Goal: Task Accomplishment & Management: Manage account settings

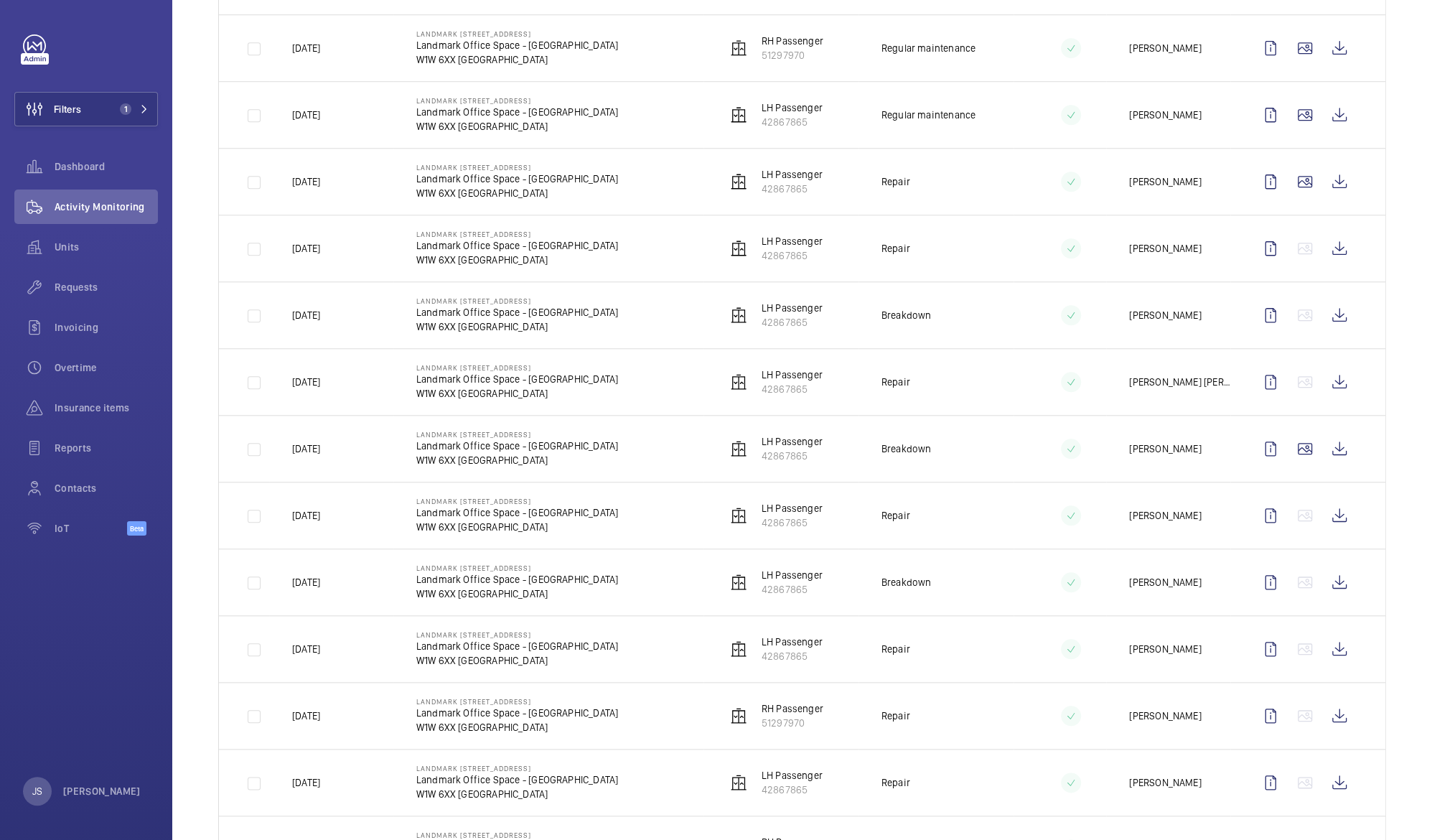
scroll to position [894, 0]
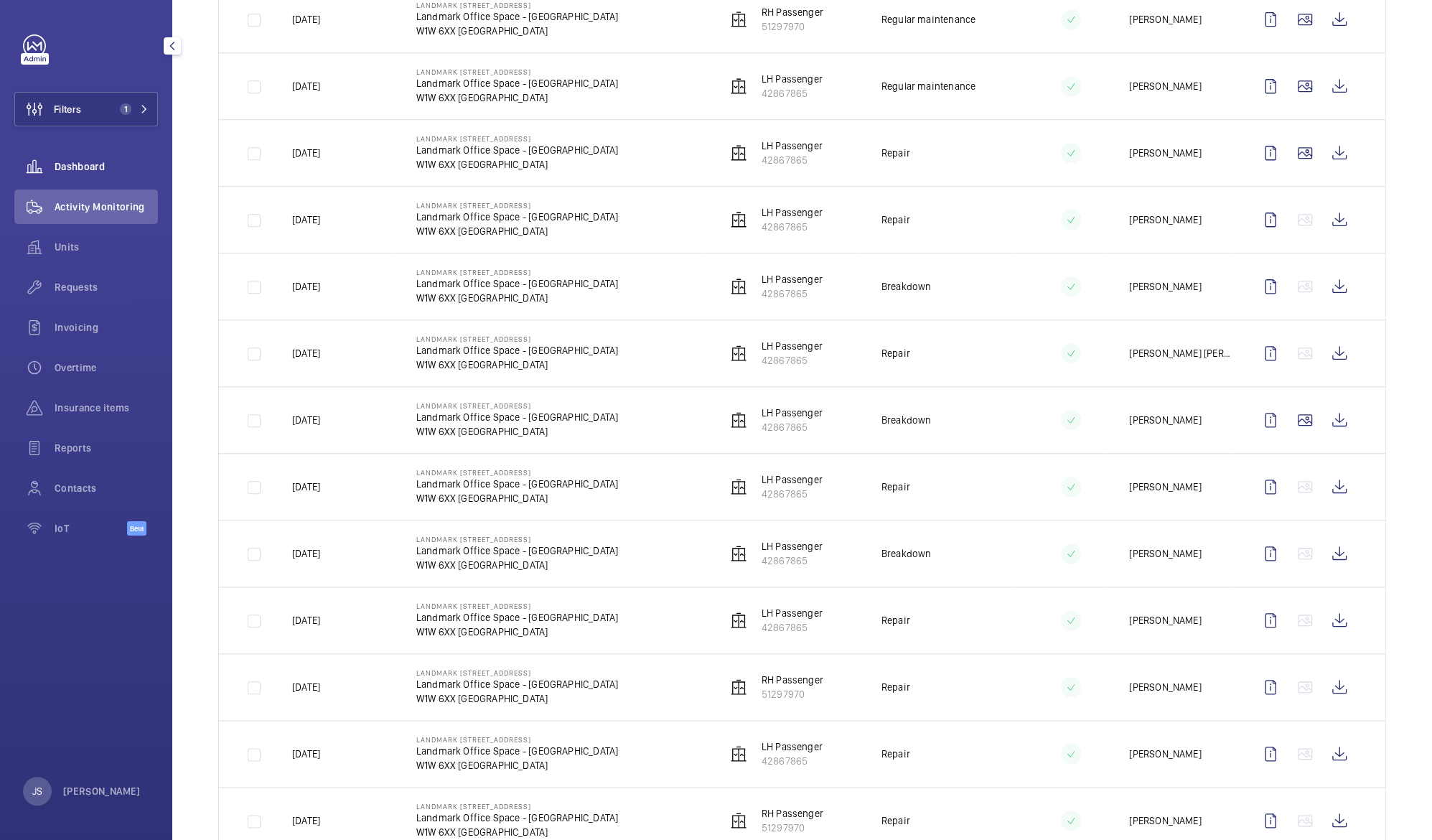
click at [67, 172] on span "Dashboard" at bounding box center [105, 167] width 103 height 14
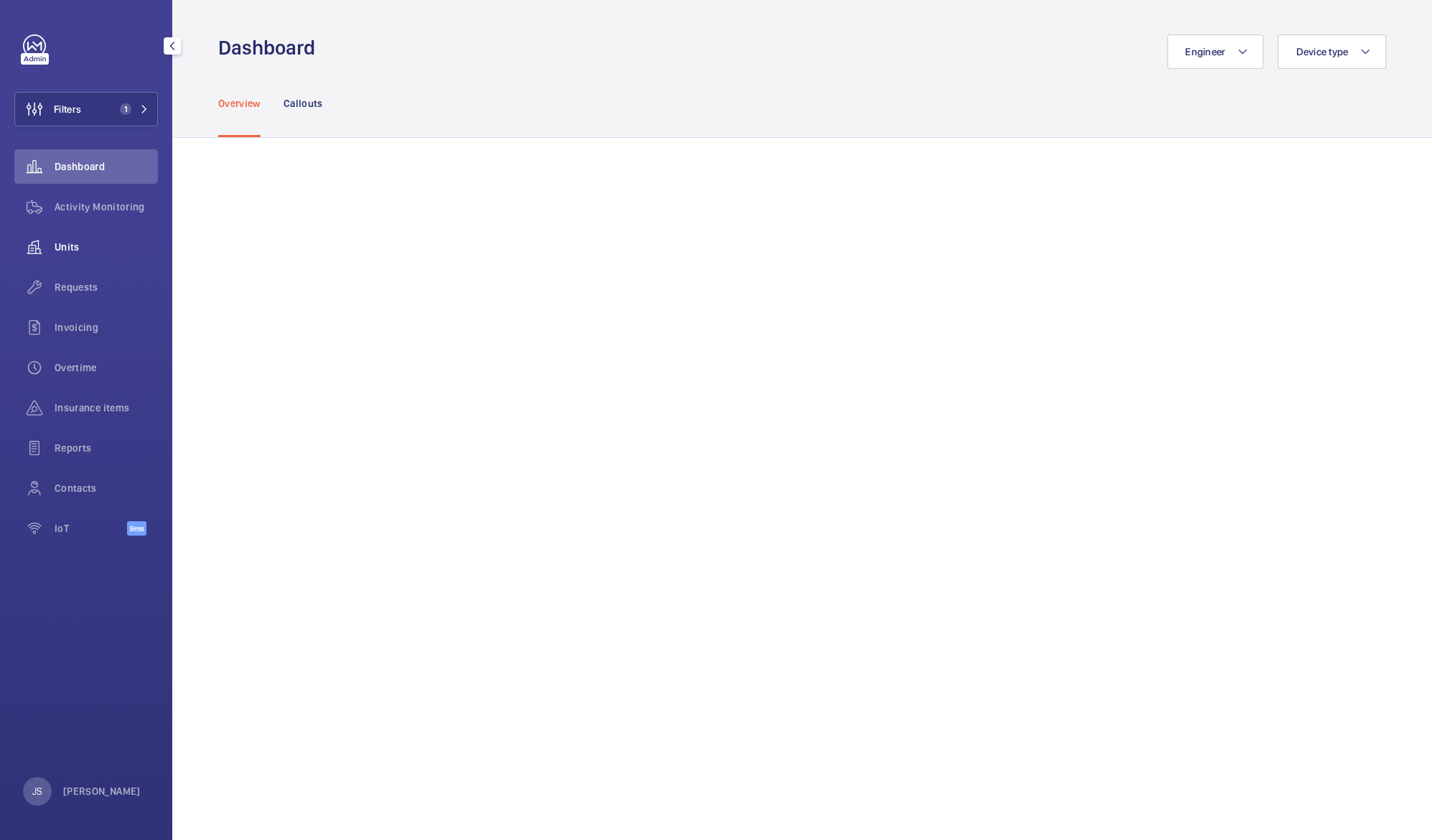
click at [69, 245] on span "Units" at bounding box center [105, 247] width 103 height 14
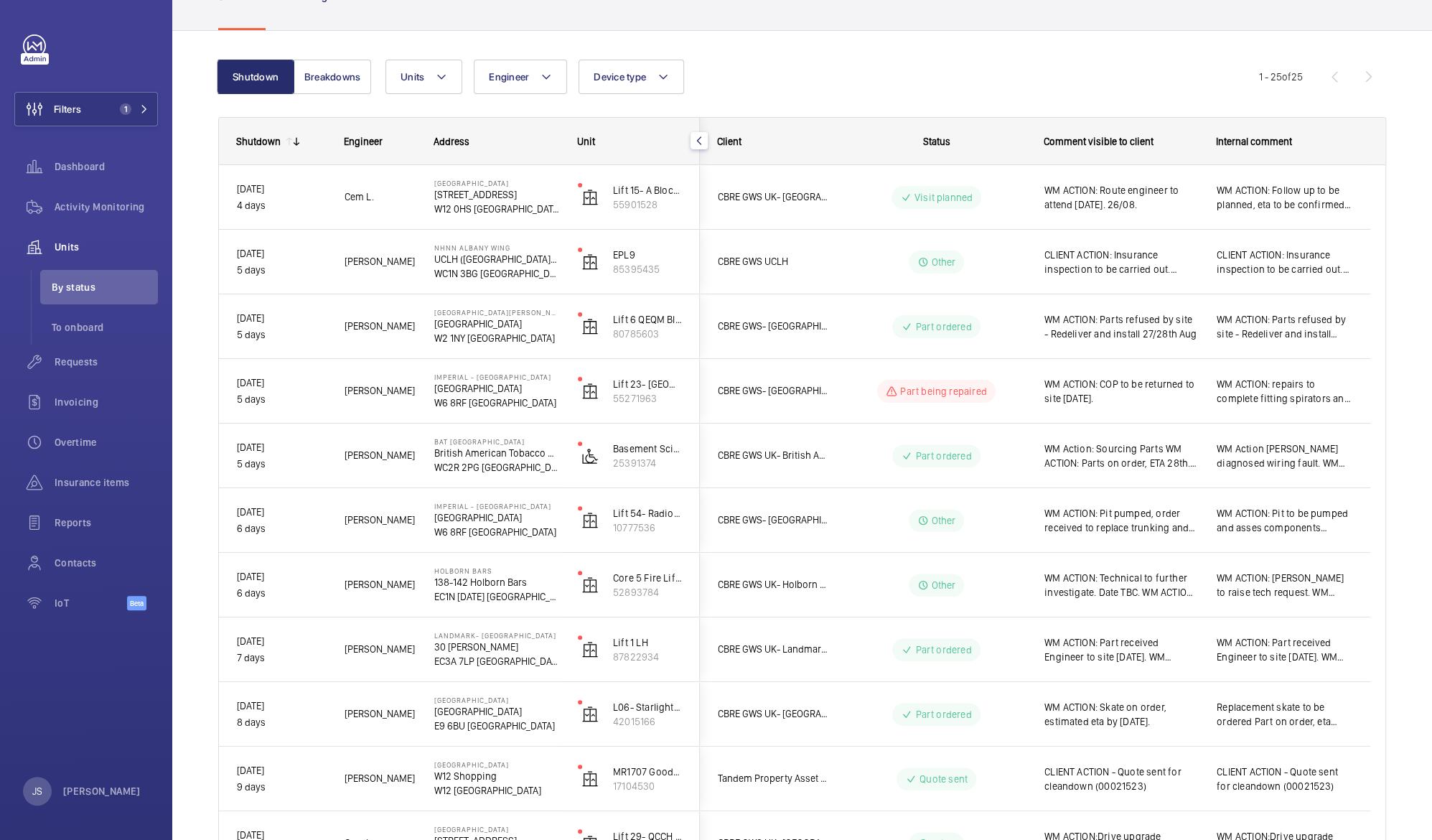
scroll to position [113, 0]
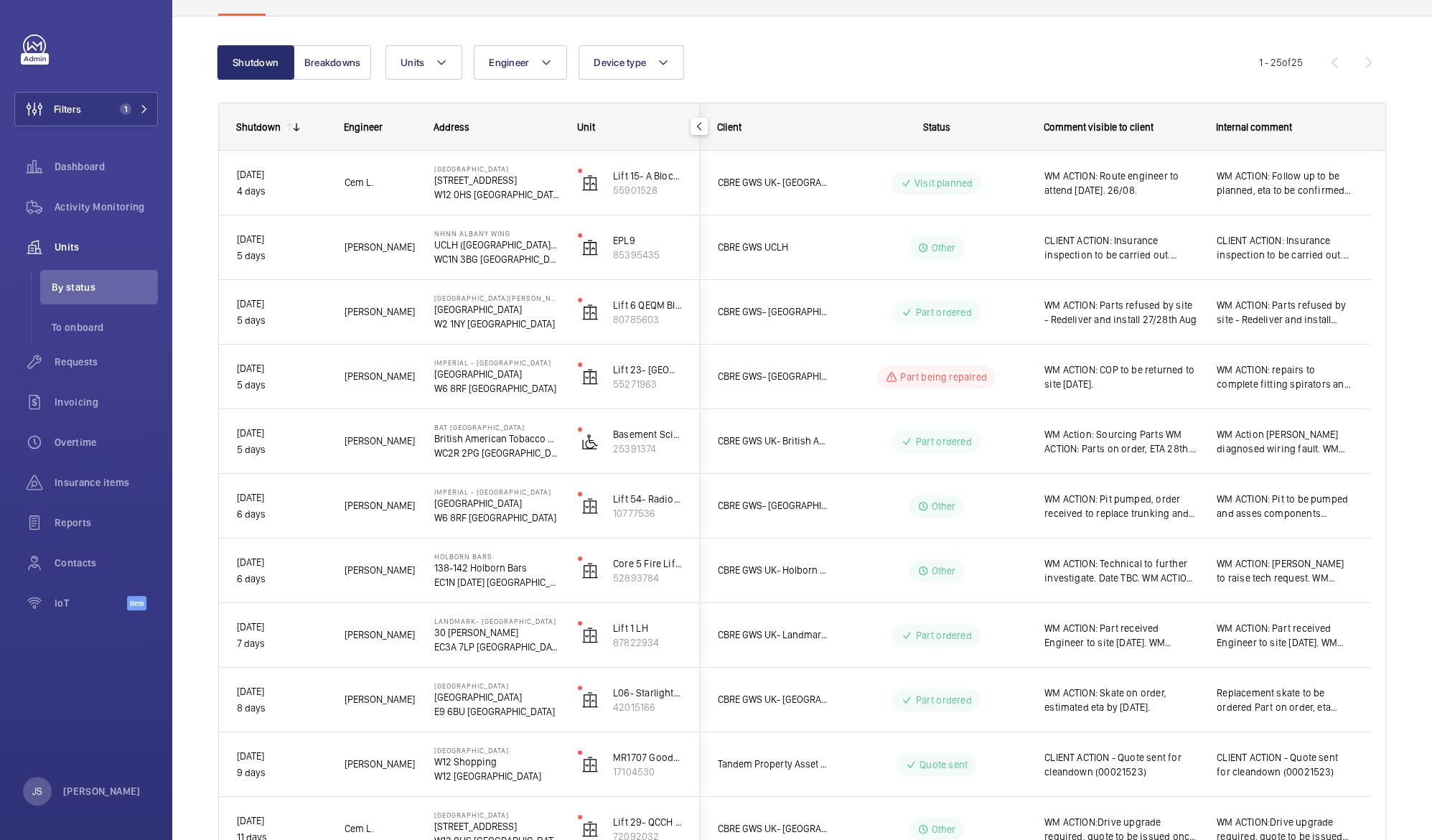
click at [479, 577] on p "EC1N [DATE] [GEOGRAPHIC_DATA]" at bounding box center [497, 582] width 125 height 14
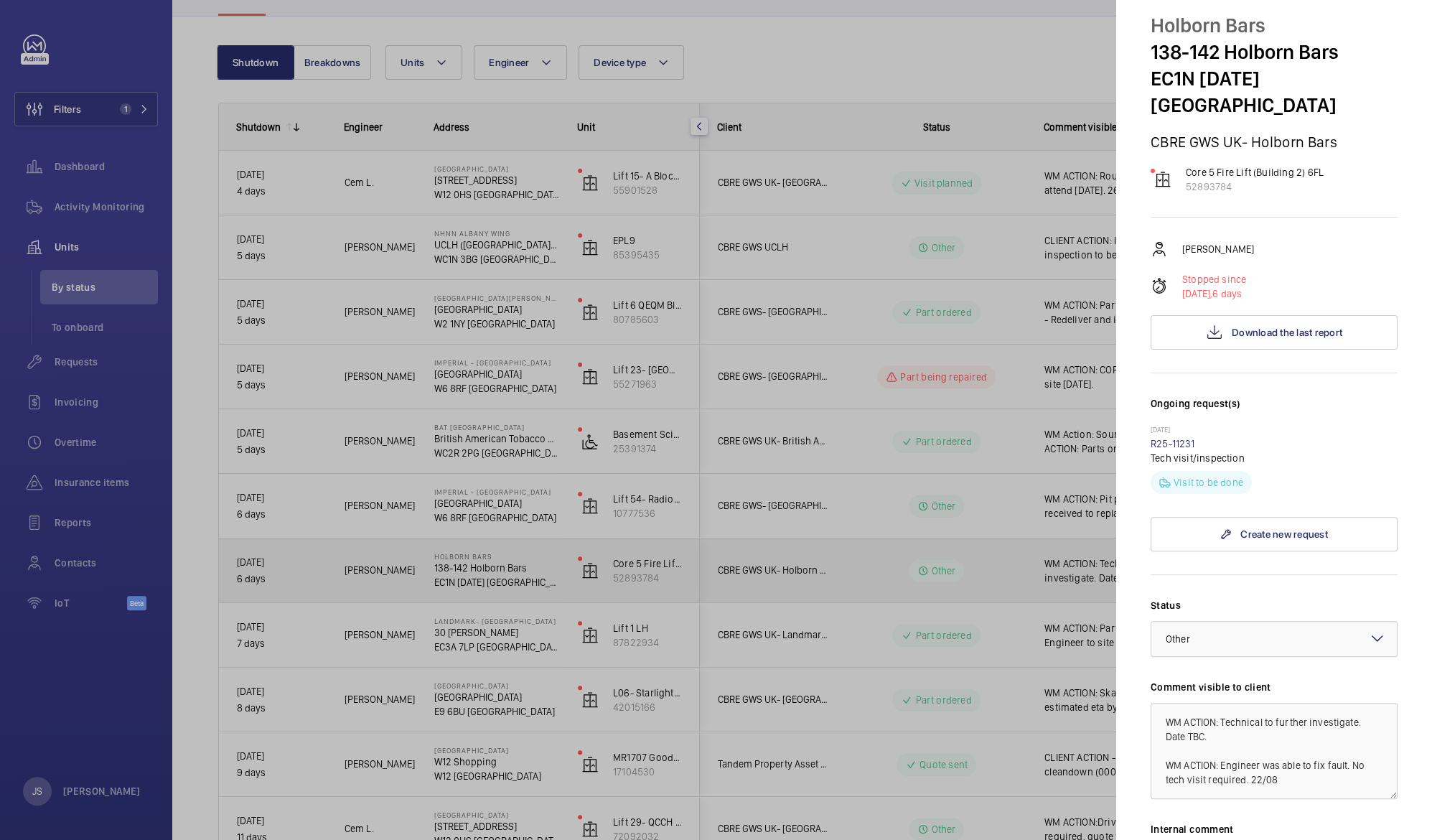
scroll to position [26, 0]
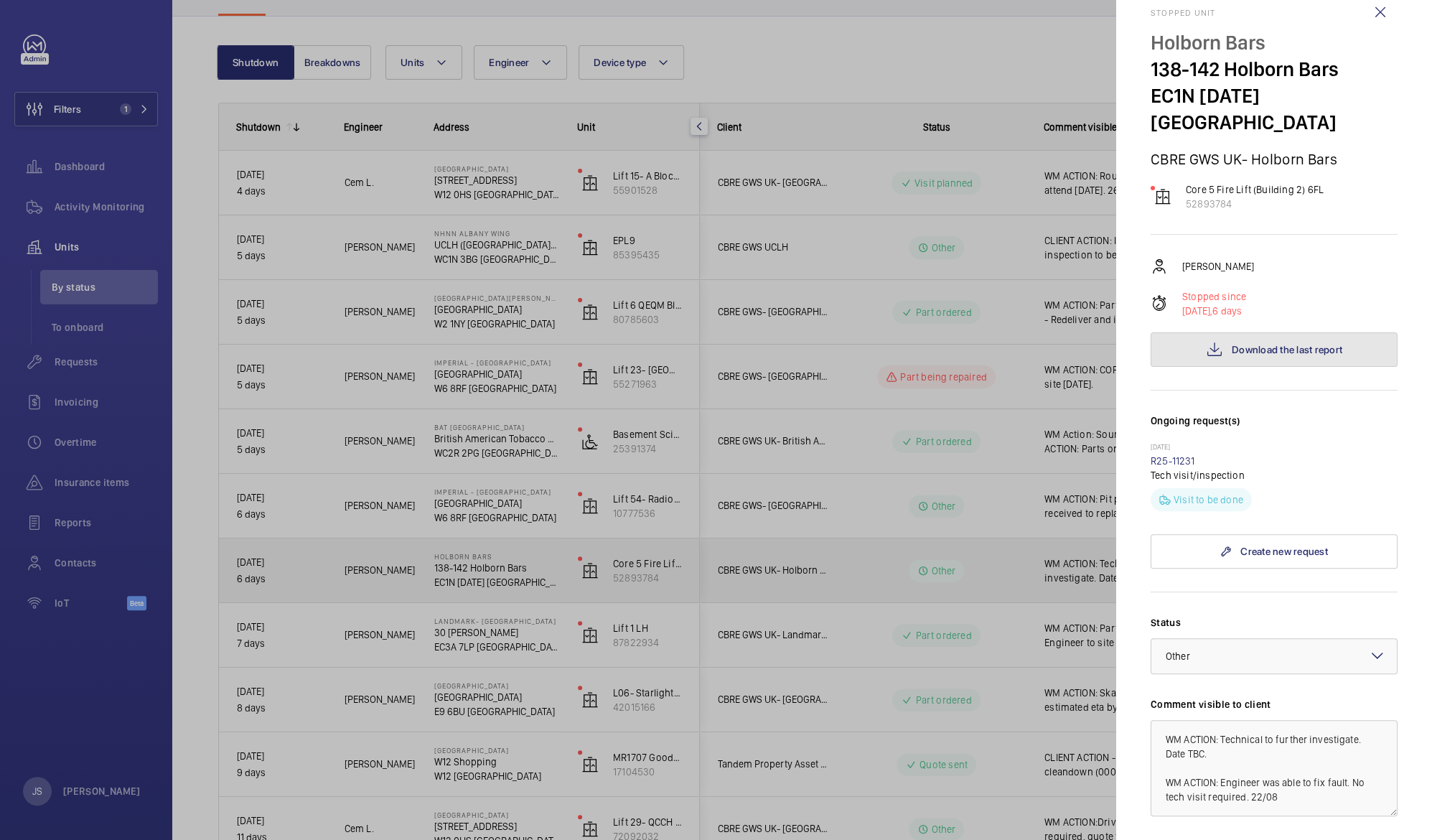
click at [1244, 344] on span "Download the last report" at bounding box center [1287, 350] width 110 height 11
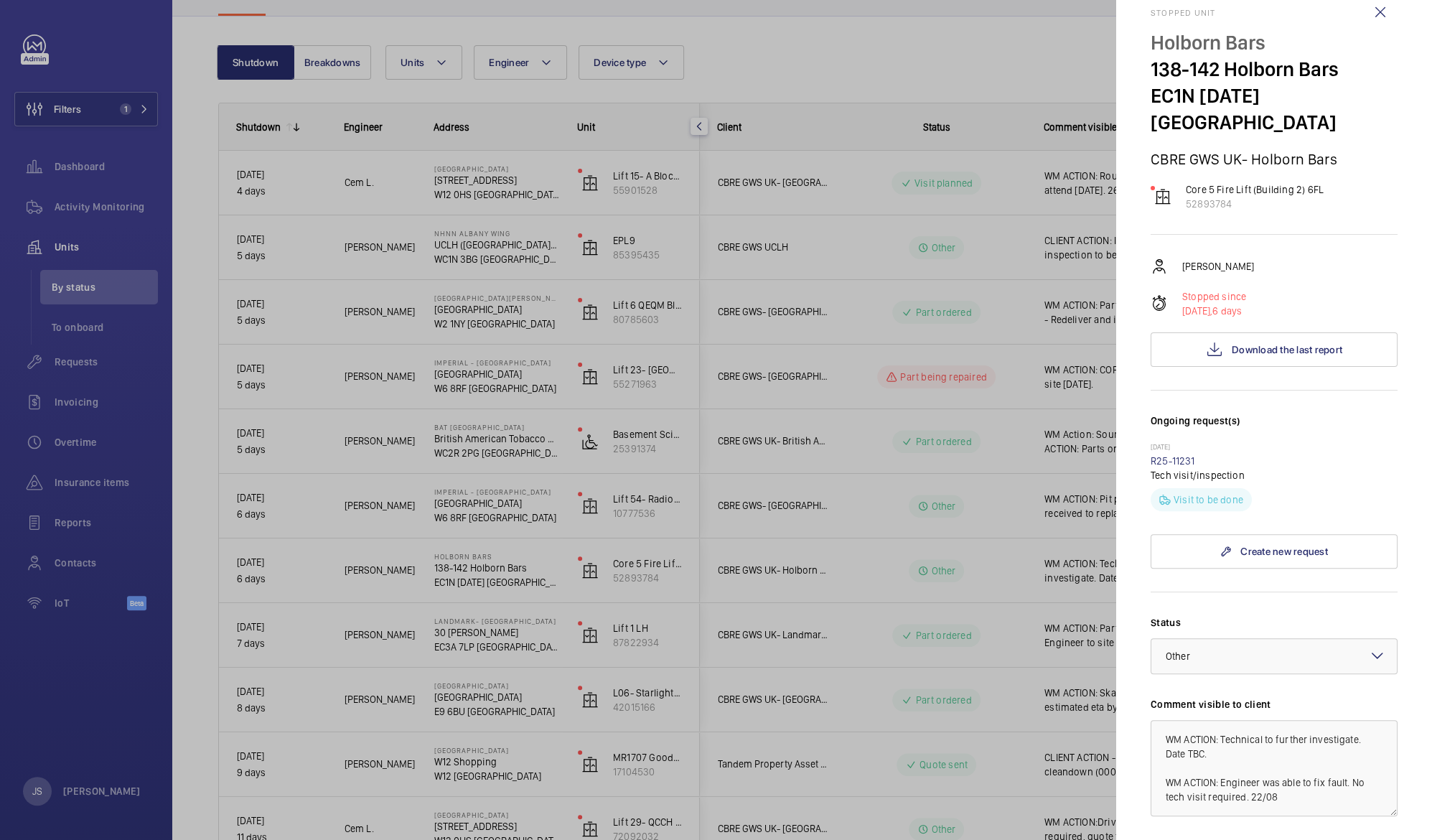
click at [750, 188] on div at bounding box center [716, 420] width 1432 height 840
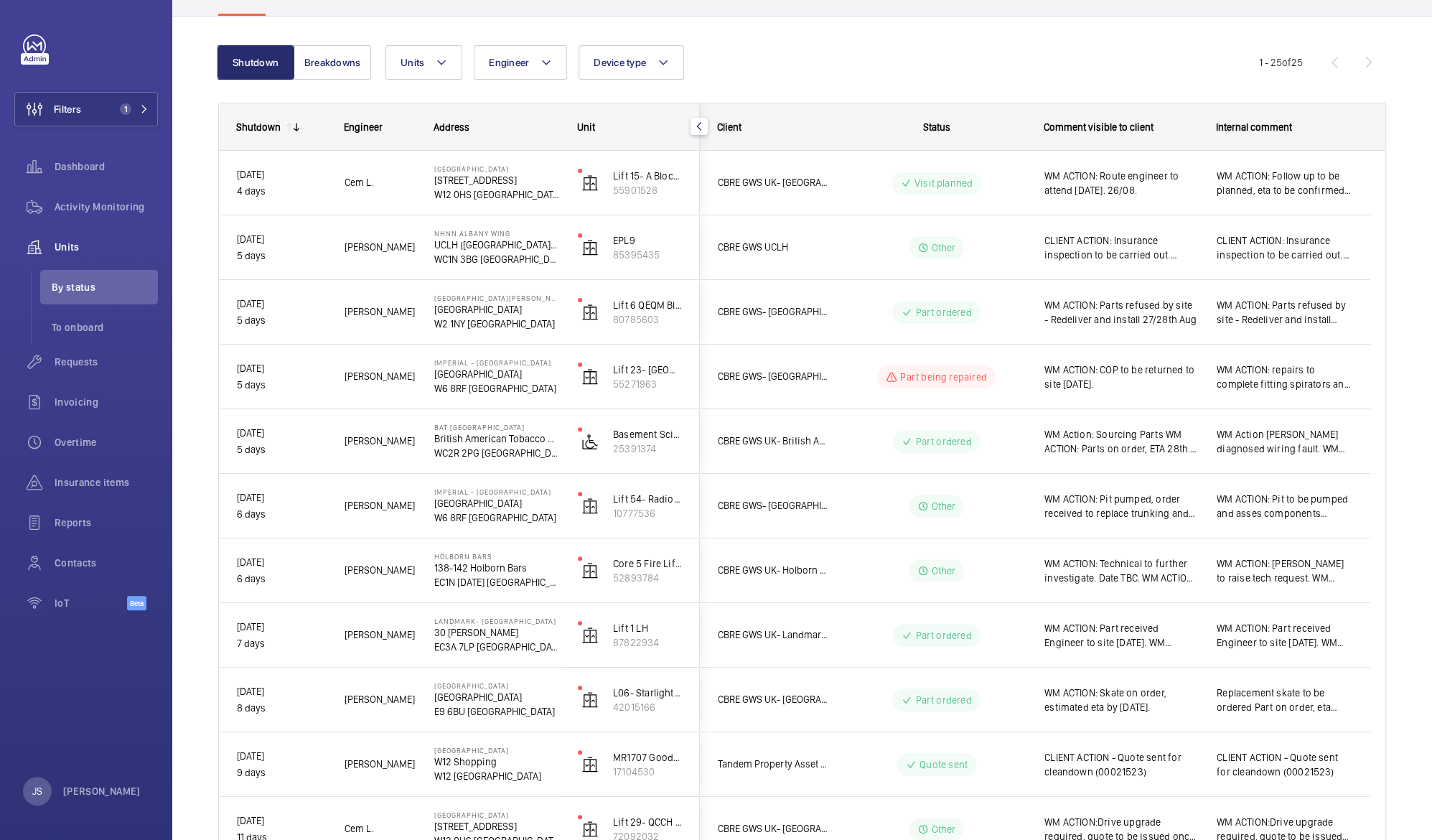
scroll to position [0, 0]
